Goal: Task Accomplishment & Management: Complete application form

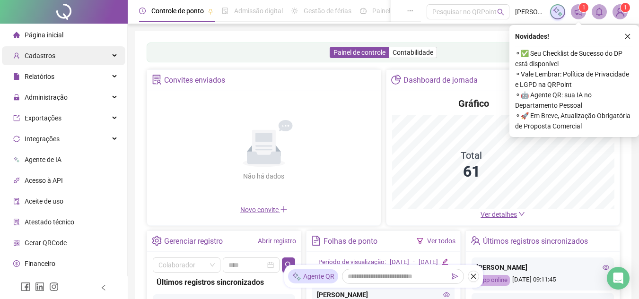
drag, startPoint x: 38, startPoint y: 55, endPoint x: 98, endPoint y: 80, distance: 65.1
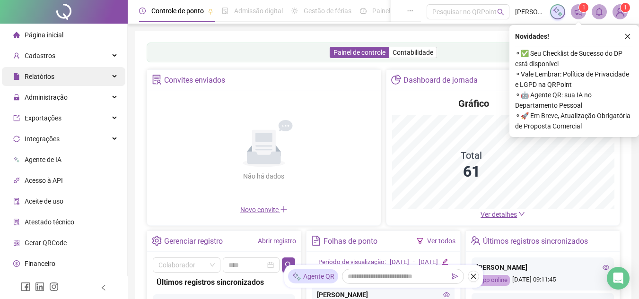
click at [39, 55] on span "Cadastros" at bounding box center [40, 56] width 31 height 8
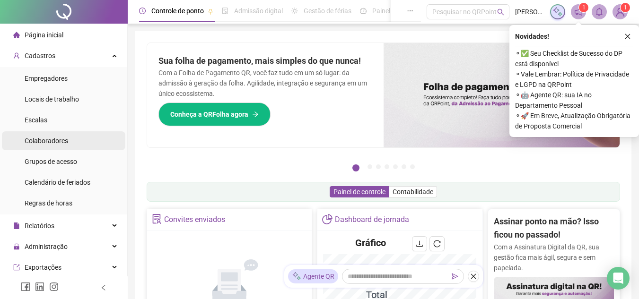
click at [41, 137] on span "Colaboradores" at bounding box center [46, 141] width 43 height 8
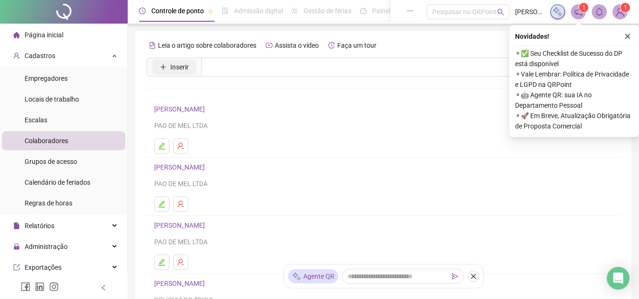
click at [166, 67] on button "Inserir" at bounding box center [174, 67] width 44 height 15
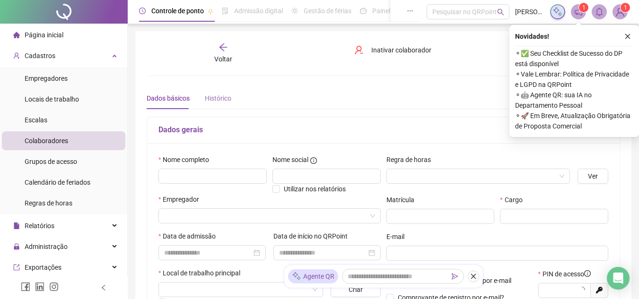
type input "*****"
click at [200, 174] on input "text" at bounding box center [212, 176] width 108 height 15
type input "**********"
click at [632, 39] on button "button" at bounding box center [627, 36] width 11 height 11
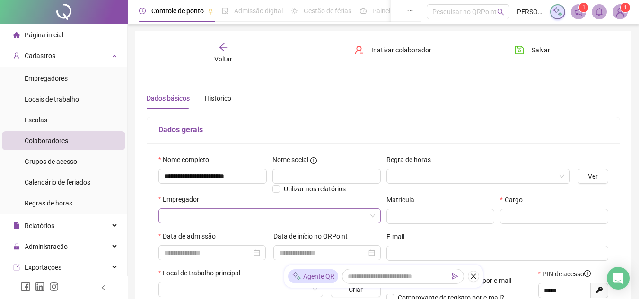
click at [190, 215] on input "search" at bounding box center [265, 216] width 202 height 14
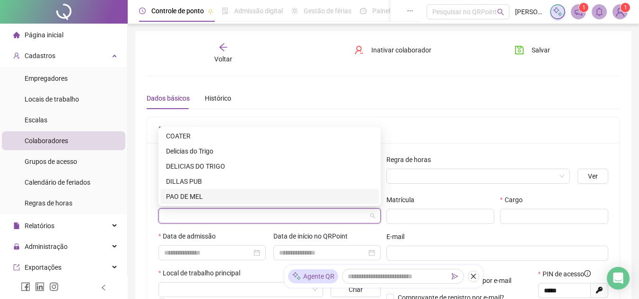
click at [201, 192] on div "PAO DE MEL" at bounding box center [269, 196] width 207 height 10
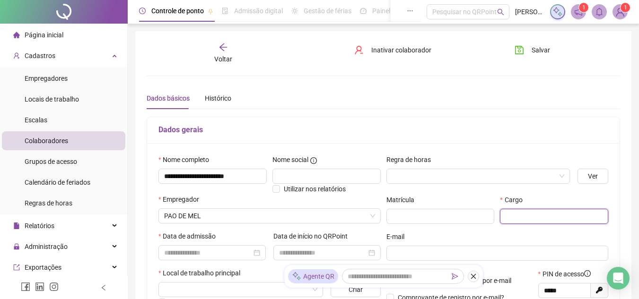
click at [515, 219] on input "text" at bounding box center [554, 216] width 108 height 15
type input "**********"
click at [187, 255] on input at bounding box center [207, 253] width 87 height 10
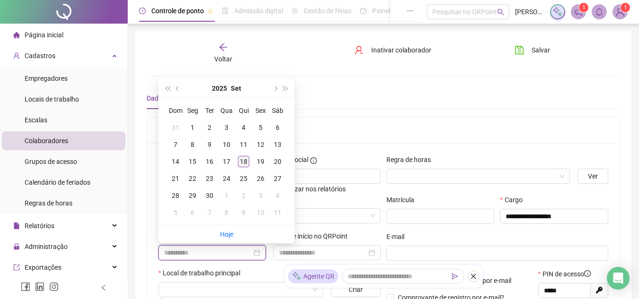
type input "**********"
click at [243, 160] on div "18" at bounding box center [243, 161] width 11 height 11
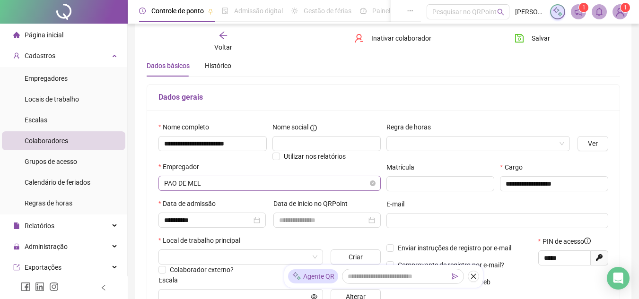
scroll to position [95, 0]
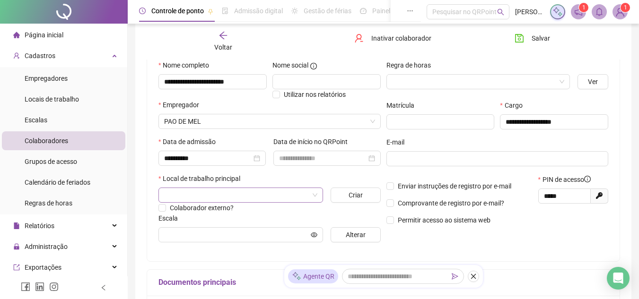
click at [240, 195] on input "search" at bounding box center [236, 195] width 145 height 14
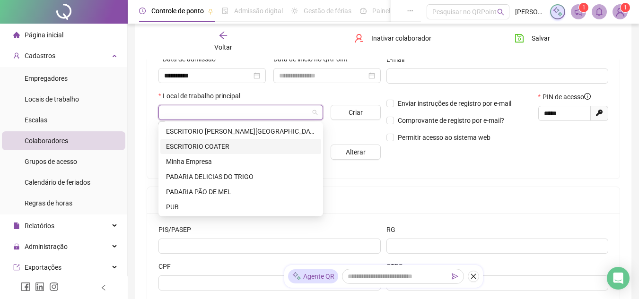
scroll to position [189, 0]
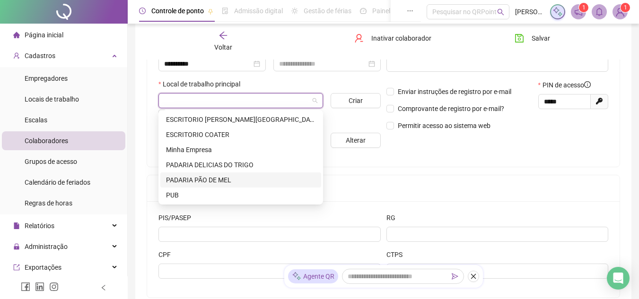
click at [220, 176] on div "PADARIA PÃO DE MEL" at bounding box center [240, 180] width 149 height 10
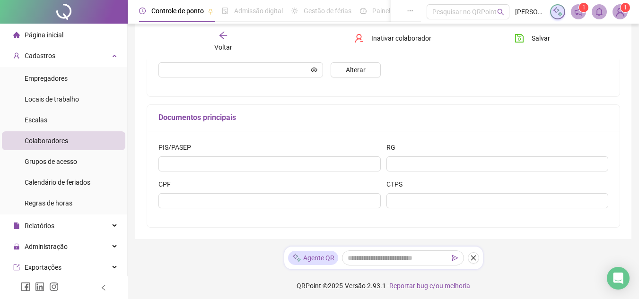
scroll to position [263, 0]
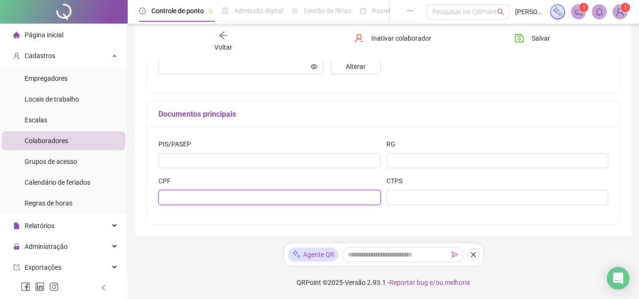
click at [173, 196] on input "text" at bounding box center [269, 197] width 222 height 15
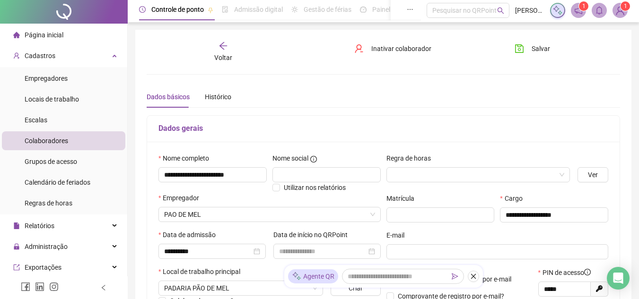
scroll to position [0, 0]
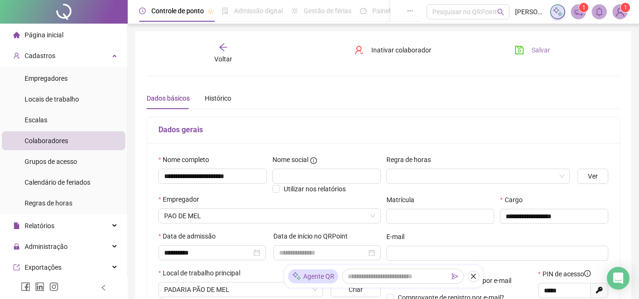
type input "**********"
click at [538, 49] on span "Salvar" at bounding box center [540, 50] width 18 height 10
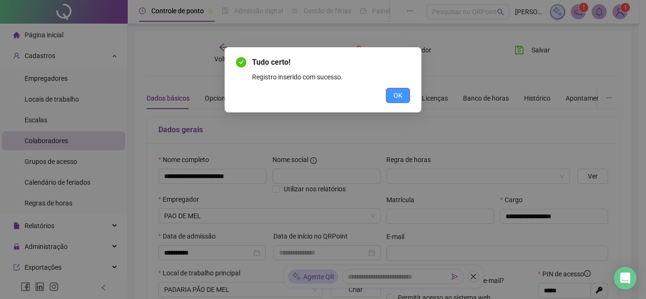
click at [399, 97] on span "OK" at bounding box center [397, 95] width 9 height 10
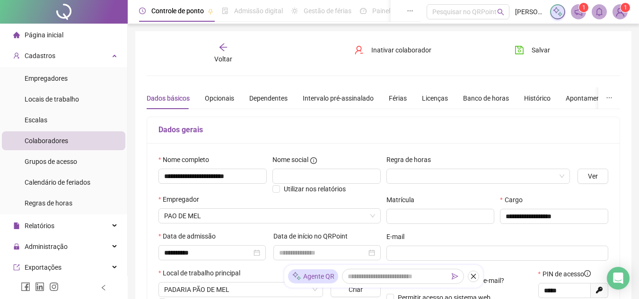
click at [29, 32] on span "Página inicial" at bounding box center [44, 35] width 39 height 8
